Goal: Find specific page/section: Find specific page/section

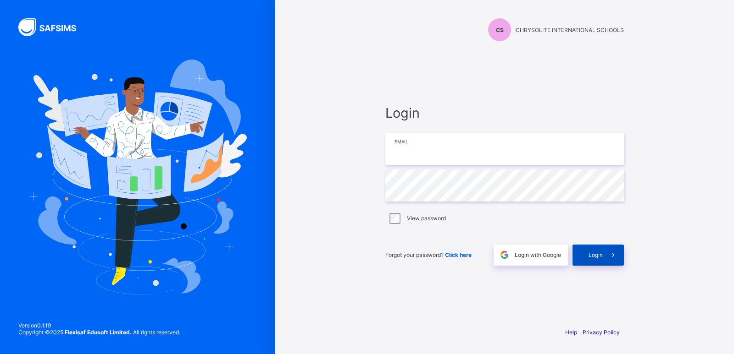
type input "**********"
click at [599, 251] on div "Login" at bounding box center [597, 255] width 51 height 21
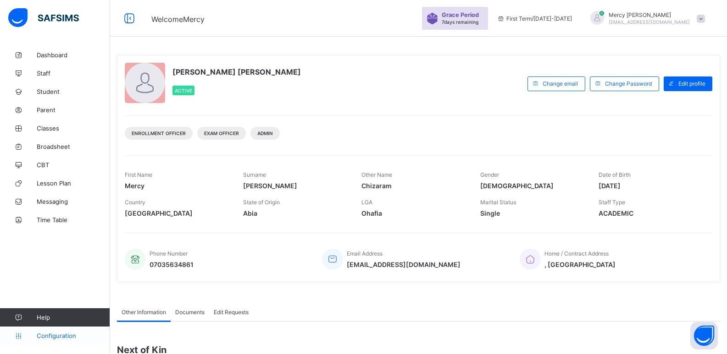
click at [59, 333] on span "Configuration" at bounding box center [73, 335] width 73 height 7
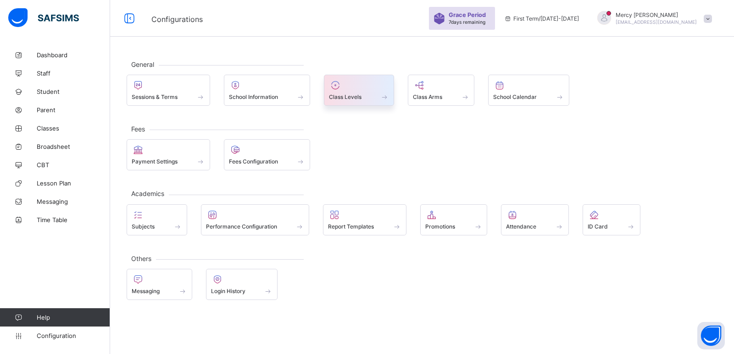
click at [358, 100] on span "Class Levels" at bounding box center [345, 97] width 33 height 7
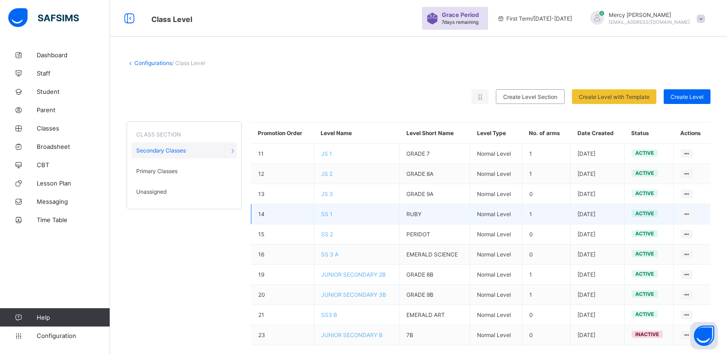
scroll to position [14, 0]
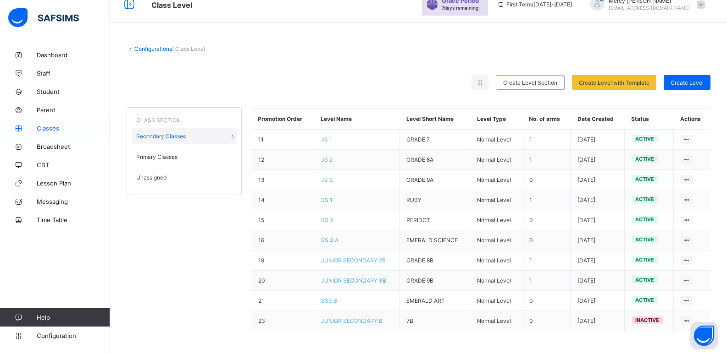
click at [39, 125] on span "Classes" at bounding box center [73, 128] width 73 height 7
